Goal: Register for event/course

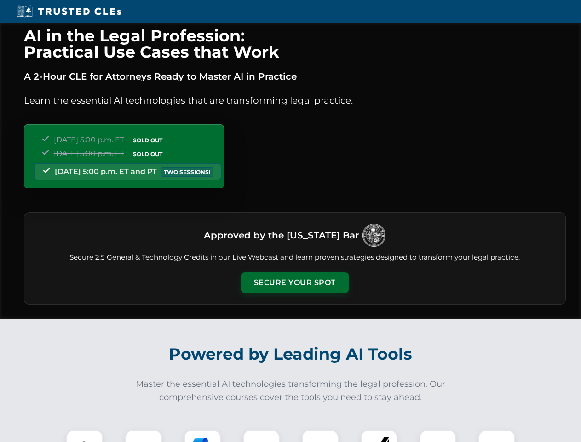
click at [295, 283] on button "Secure Your Spot" at bounding box center [295, 282] width 108 height 21
click at [85, 436] on img at bounding box center [84, 448] width 27 height 27
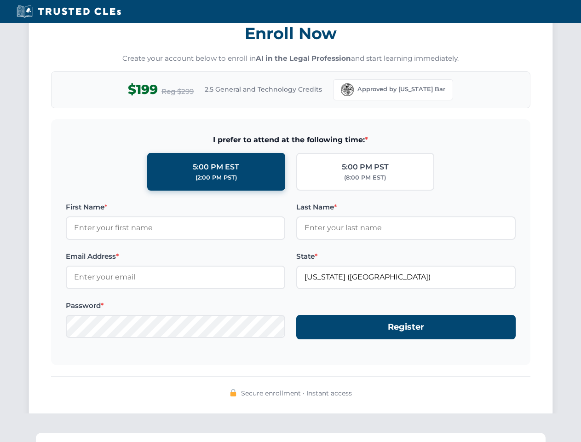
scroll to position [903, 0]
